Goal: Task Accomplishment & Management: Use online tool/utility

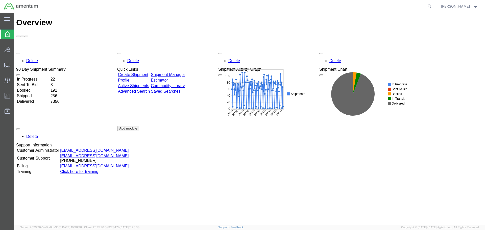
click at [185, 73] on link "Shipment Manager" at bounding box center [168, 75] width 34 height 4
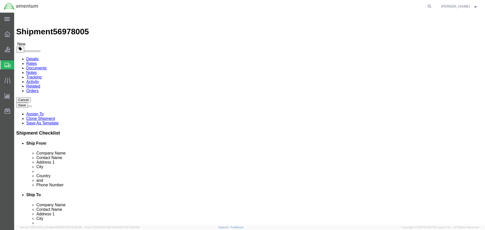
select select "42682"
select select "42679"
click button "Rate Shipment"
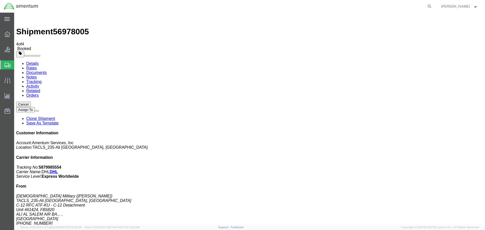
drag, startPoint x: 56, startPoint y: 99, endPoint x: 153, endPoint y: 46, distance: 109.8
